Goal: Find specific page/section: Find specific page/section

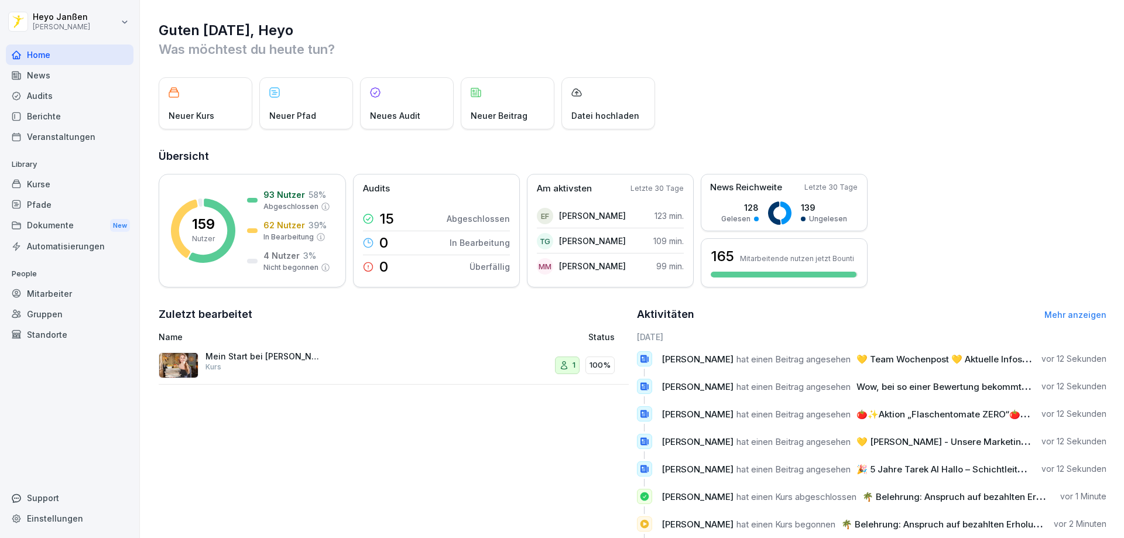
click at [66, 125] on div "Berichte" at bounding box center [70, 116] width 128 height 20
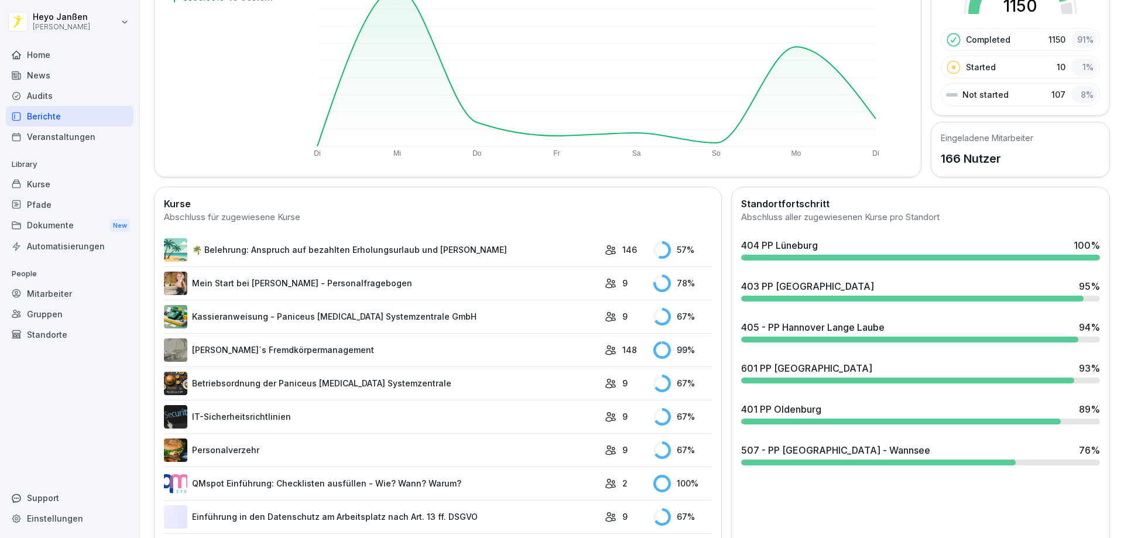
scroll to position [176, 0]
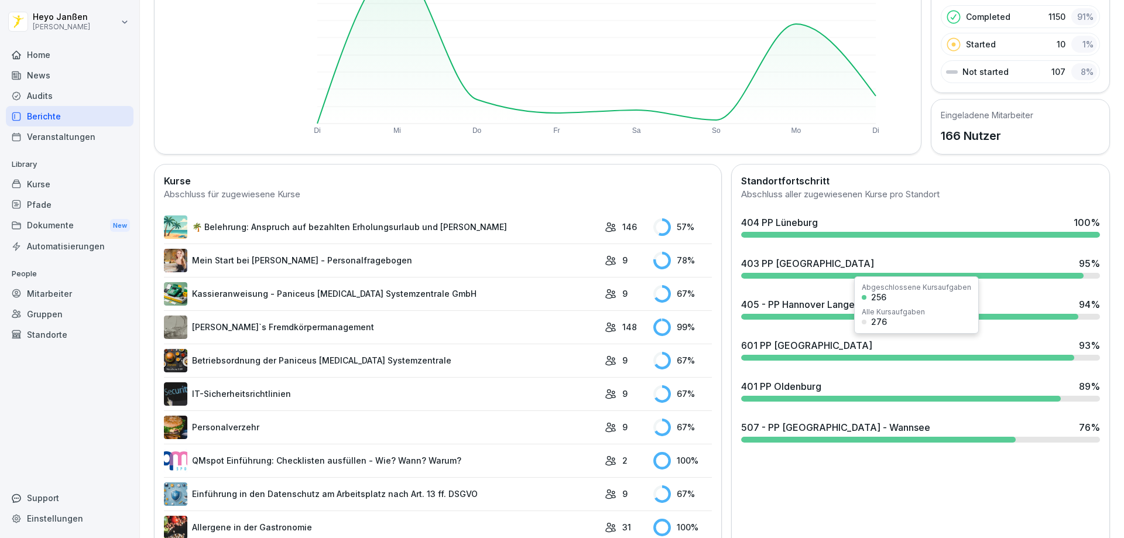
click at [806, 341] on div "601 PP [GEOGRAPHIC_DATA] 93 %" at bounding box center [920, 345] width 359 height 14
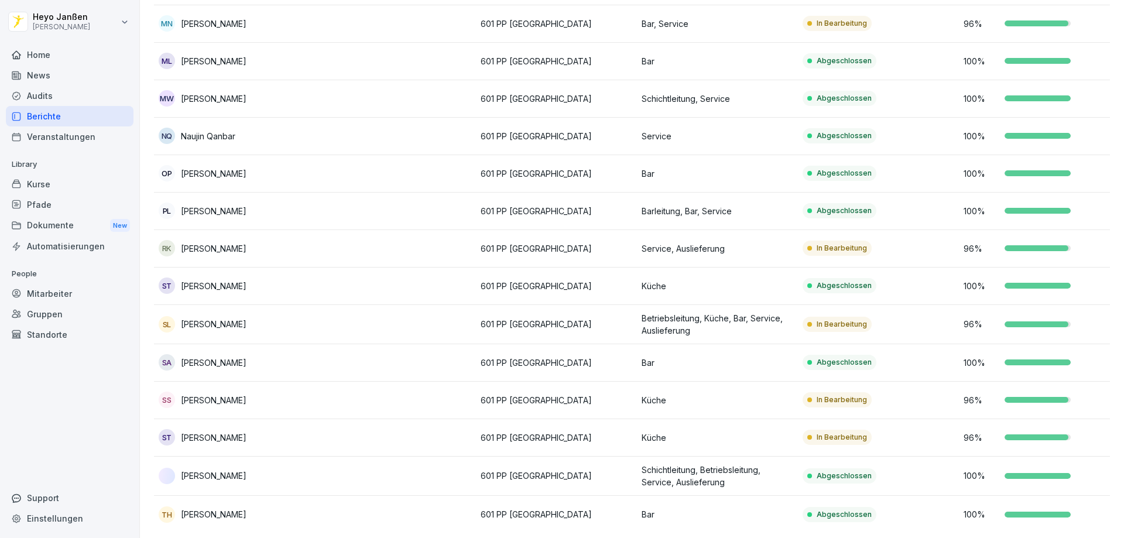
scroll to position [933, 0]
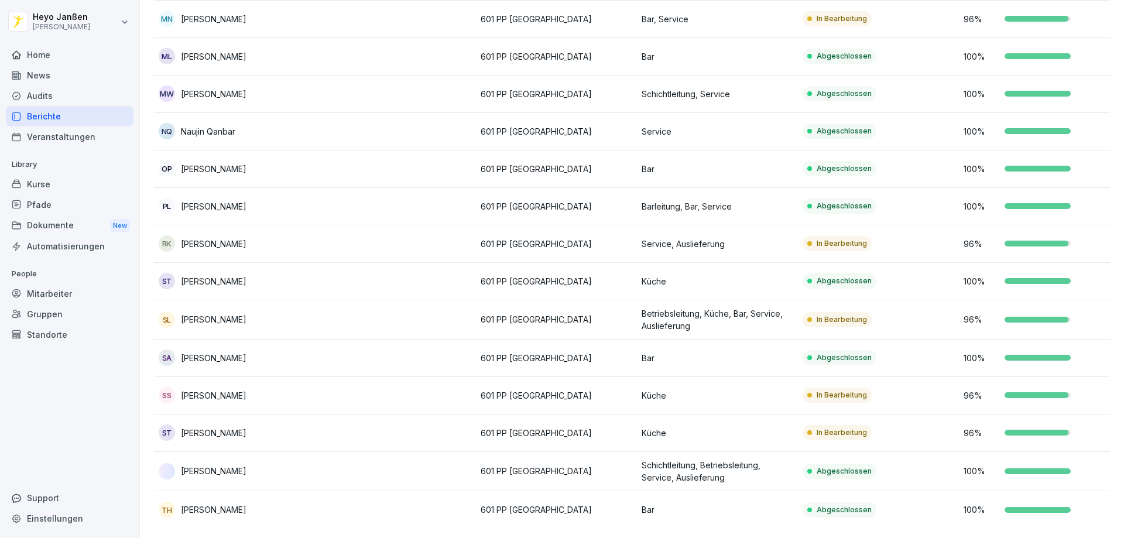
click at [29, 119] on div "Berichte" at bounding box center [70, 116] width 128 height 20
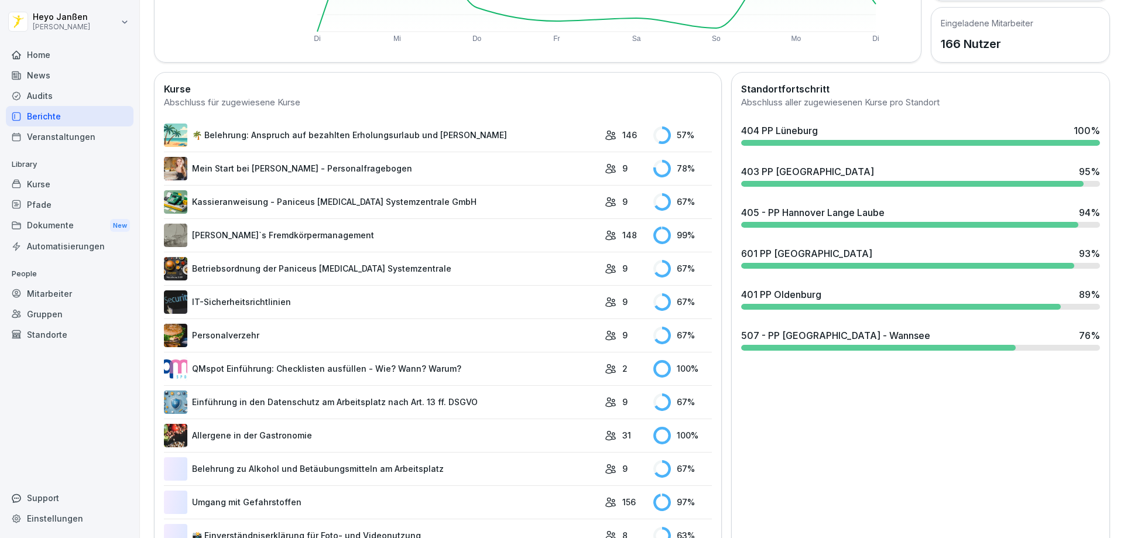
scroll to position [306, 0]
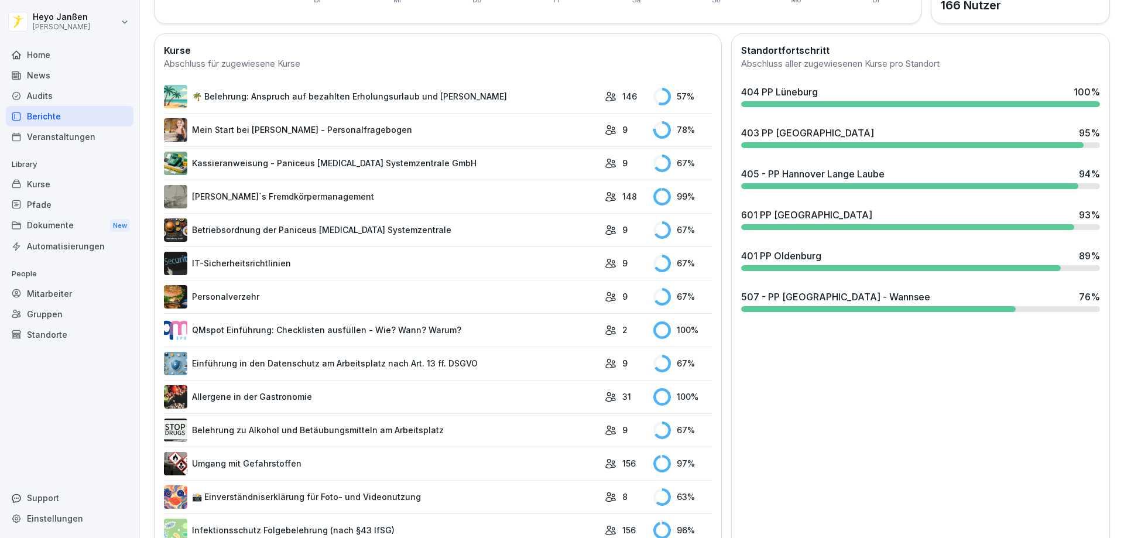
click at [28, 59] on div "Home" at bounding box center [70, 54] width 128 height 20
